Goal: Navigation & Orientation: Find specific page/section

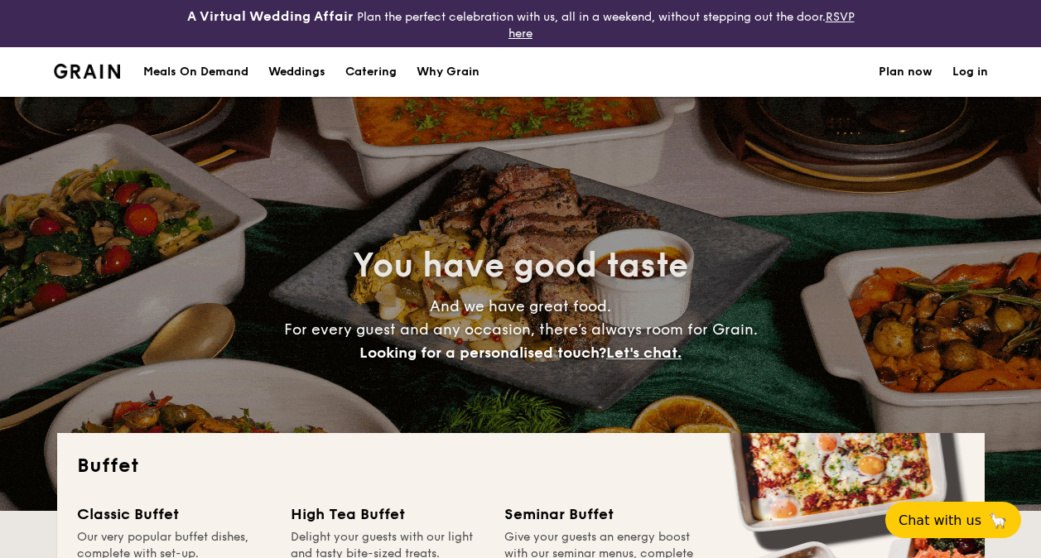
select select
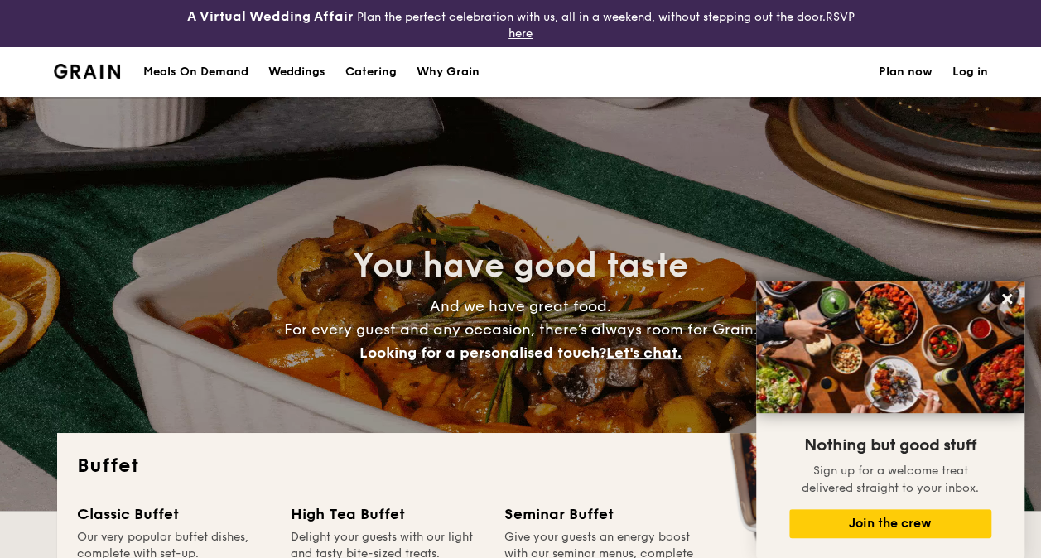
click at [189, 73] on div "Meals On Demand" at bounding box center [195, 72] width 105 height 50
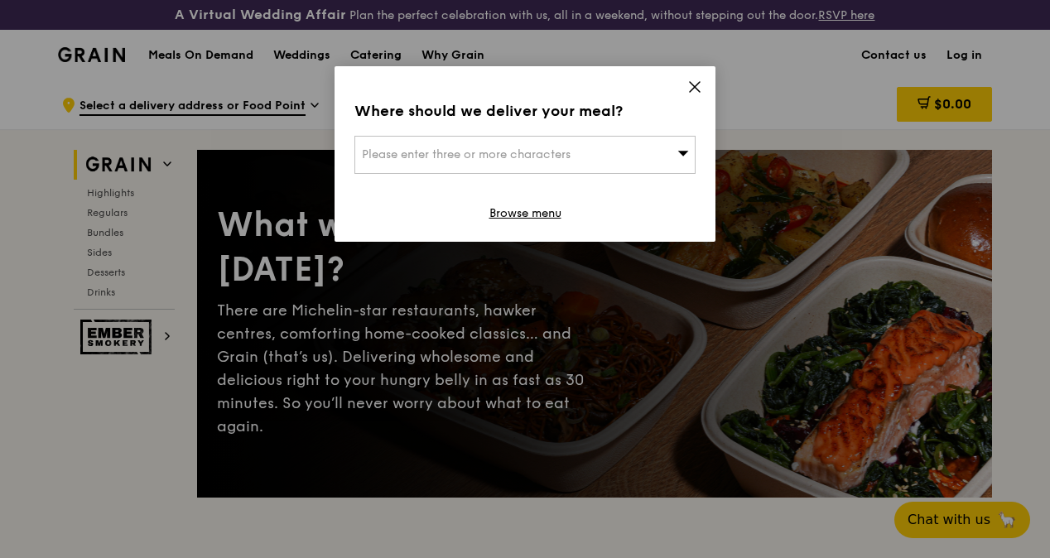
click at [695, 89] on icon at bounding box center [694, 86] width 15 height 15
